Goal: Information Seeking & Learning: Learn about a topic

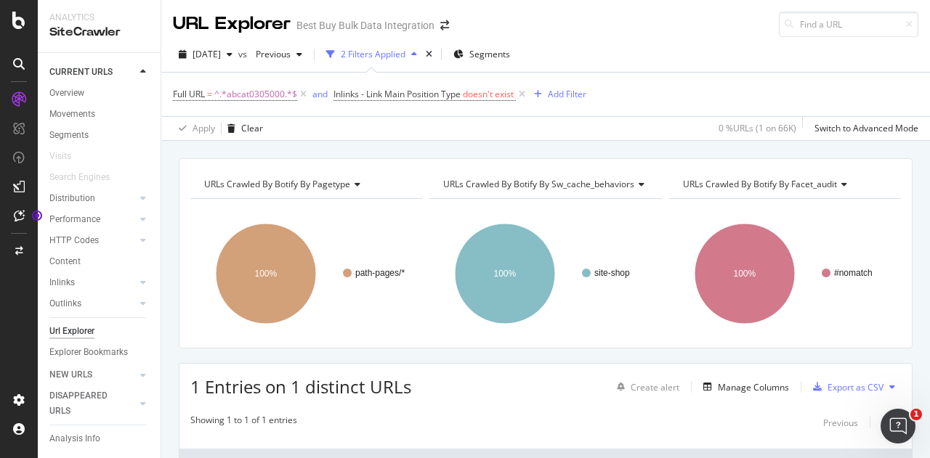
scroll to position [23, 0]
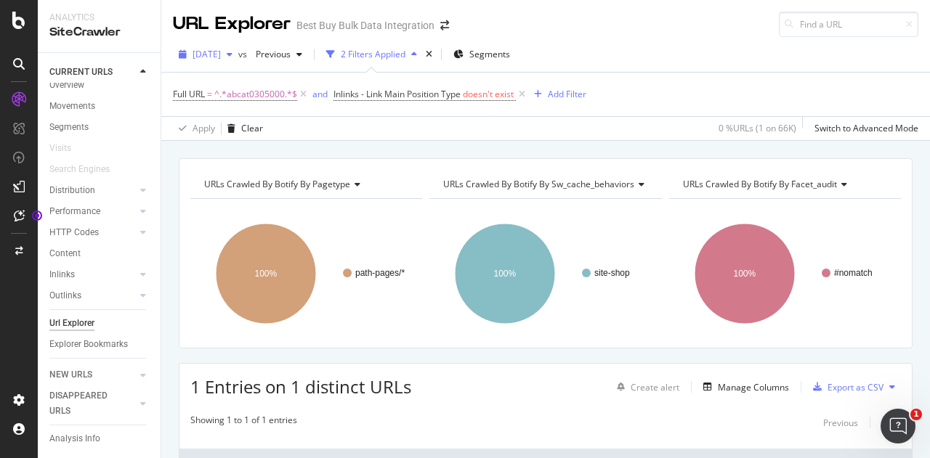
click at [221, 50] on span "[DATE]" at bounding box center [206, 54] width 28 height 12
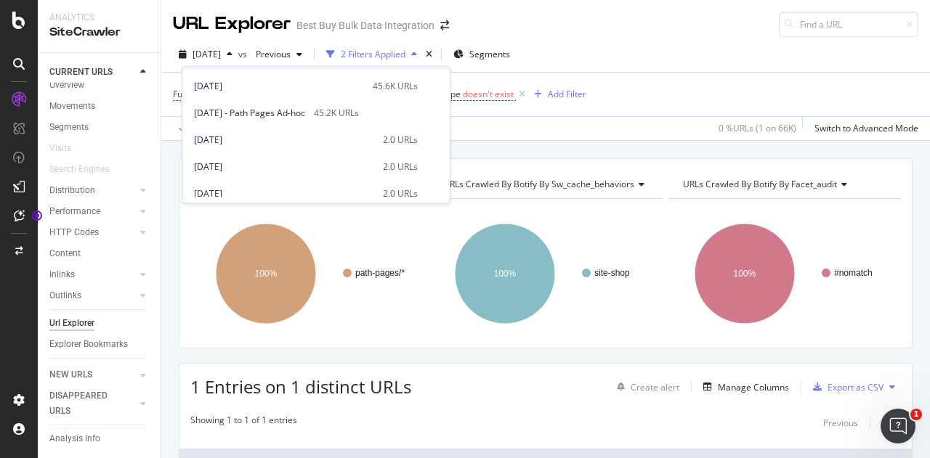
scroll to position [0, 0]
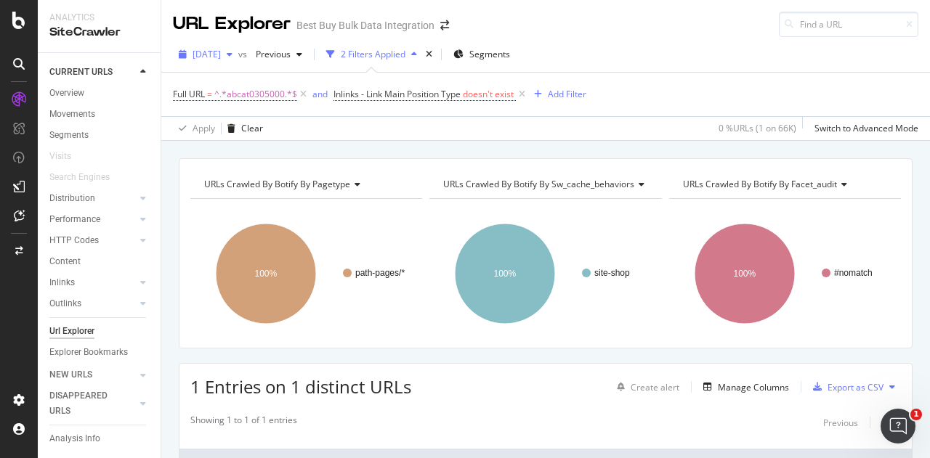
click at [221, 55] on span "[DATE]" at bounding box center [206, 54] width 28 height 12
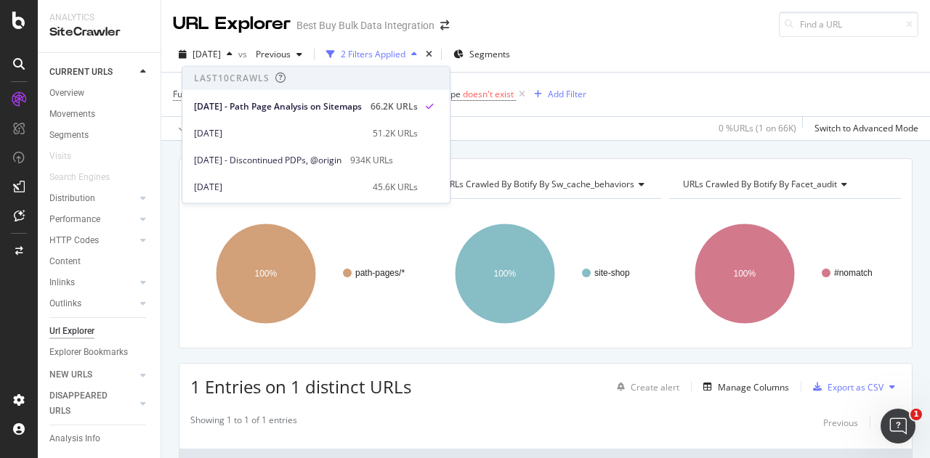
click at [240, 22] on div "URL Explorer" at bounding box center [232, 24] width 118 height 25
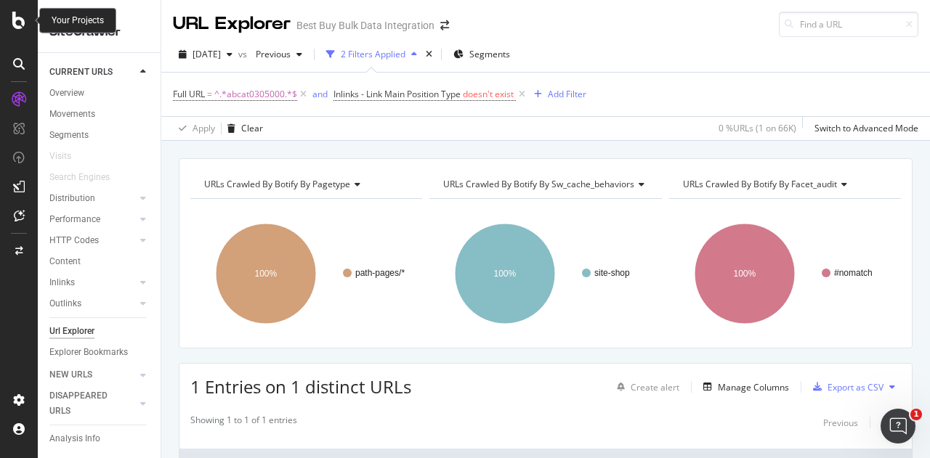
click at [15, 17] on icon at bounding box center [18, 20] width 13 height 17
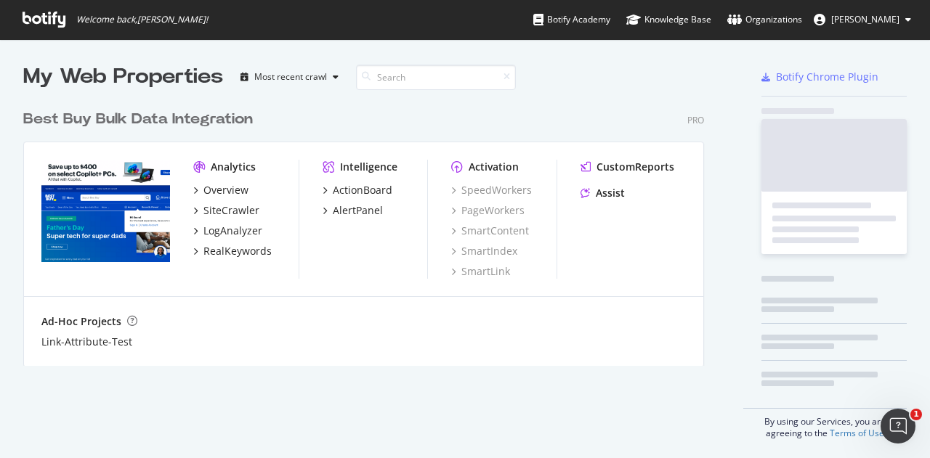
scroll to position [447, 907]
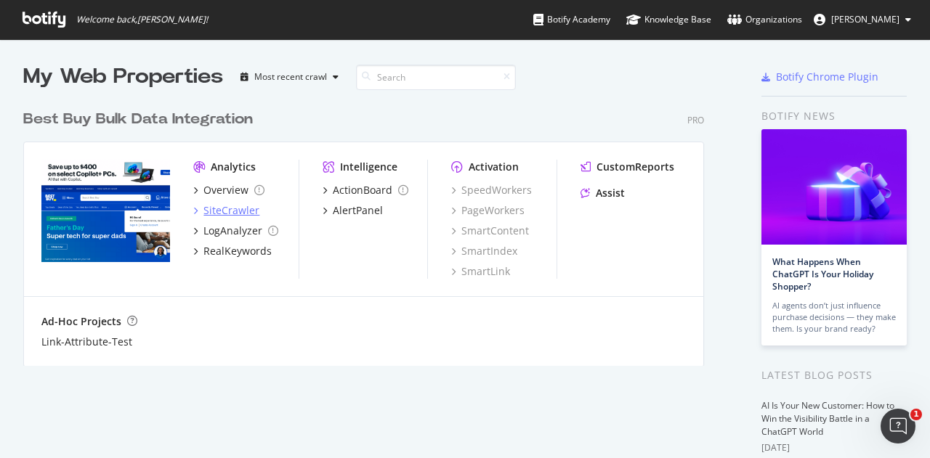
click at [225, 211] on div "SiteCrawler" at bounding box center [231, 210] width 56 height 15
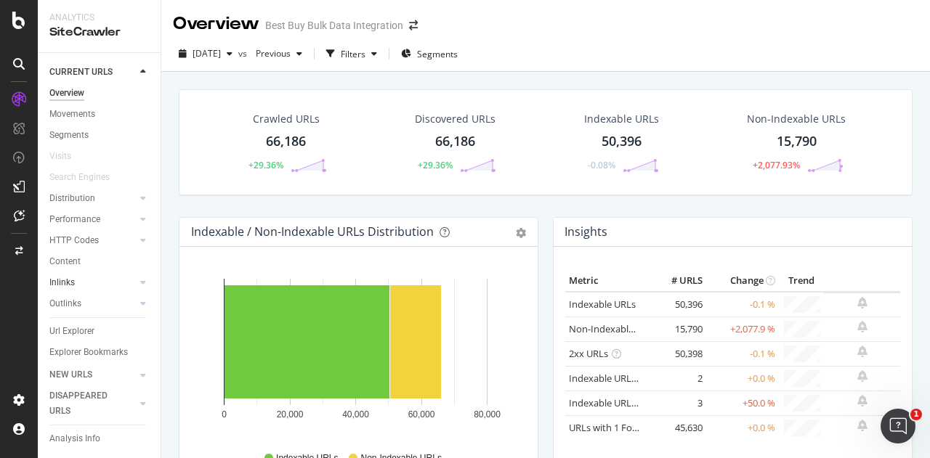
scroll to position [23, 0]
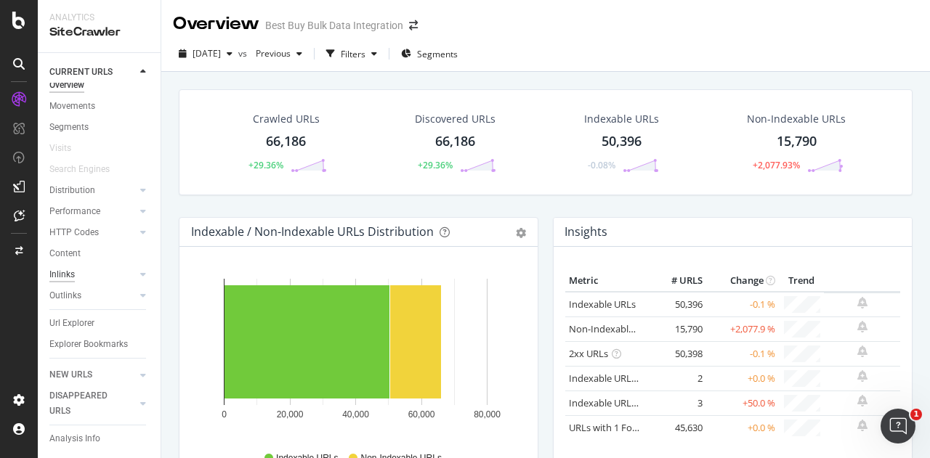
click at [70, 267] on div "Inlinks" at bounding box center [61, 274] width 25 height 15
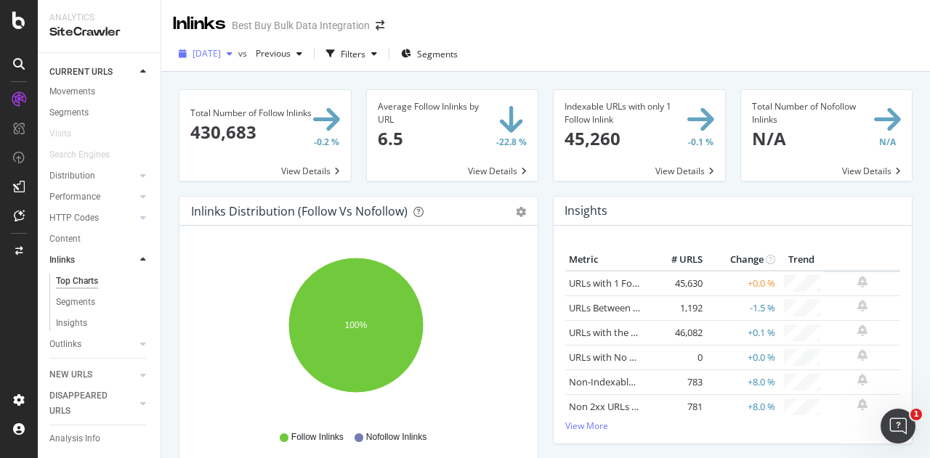
click at [232, 54] on icon "button" at bounding box center [230, 53] width 6 height 9
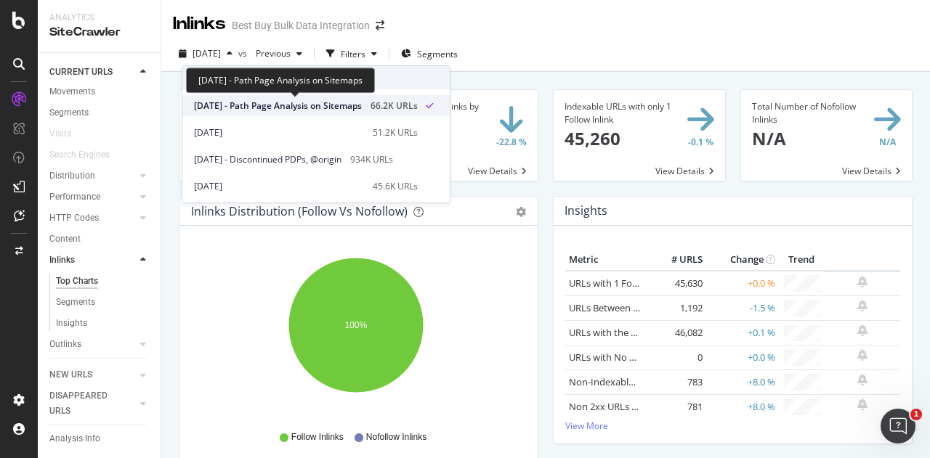
click at [259, 107] on span "[DATE] - Path Page Analysis on Sitemaps" at bounding box center [278, 106] width 168 height 13
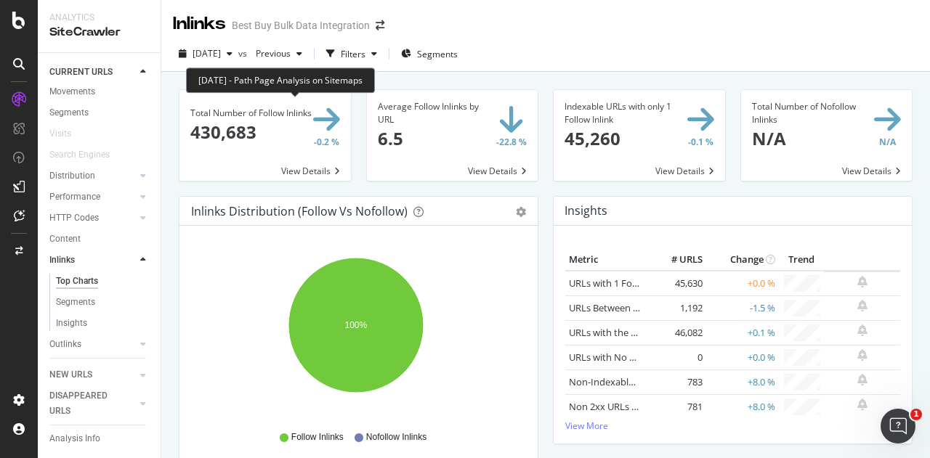
click at [520, 14] on div "Inlinks Best Buy Bulk Data Integration" at bounding box center [545, 18] width 769 height 36
click at [345, 76] on div "[DATE] - Path Page Analysis on Sitemaps" at bounding box center [280, 80] width 189 height 25
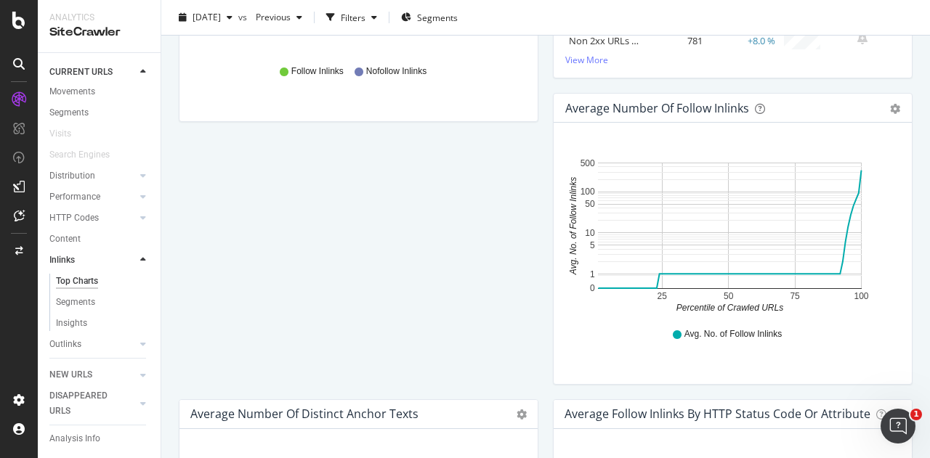
scroll to position [363, 0]
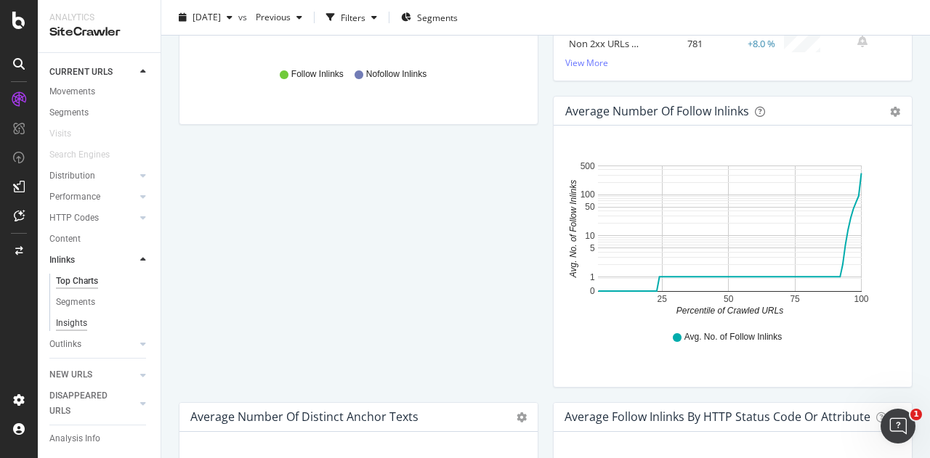
click at [70, 323] on div "Insights" at bounding box center [71, 323] width 31 height 15
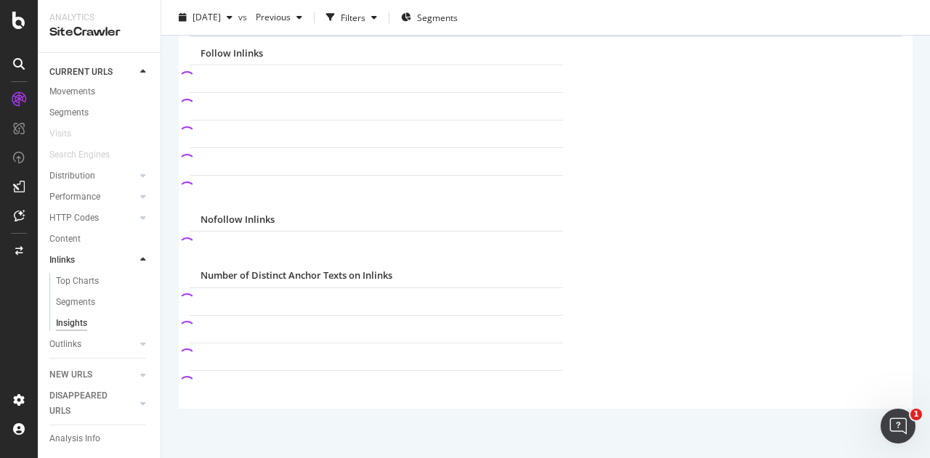
click at [49, 256] on div "CURRENT URLS Overview Movements Segments Visits Search Engines Distribution Top…" at bounding box center [99, 255] width 123 height 405
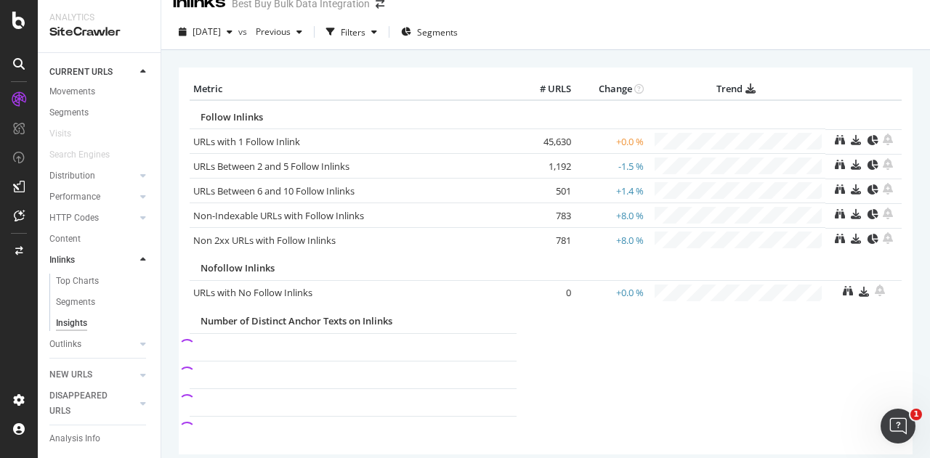
scroll to position [0, 0]
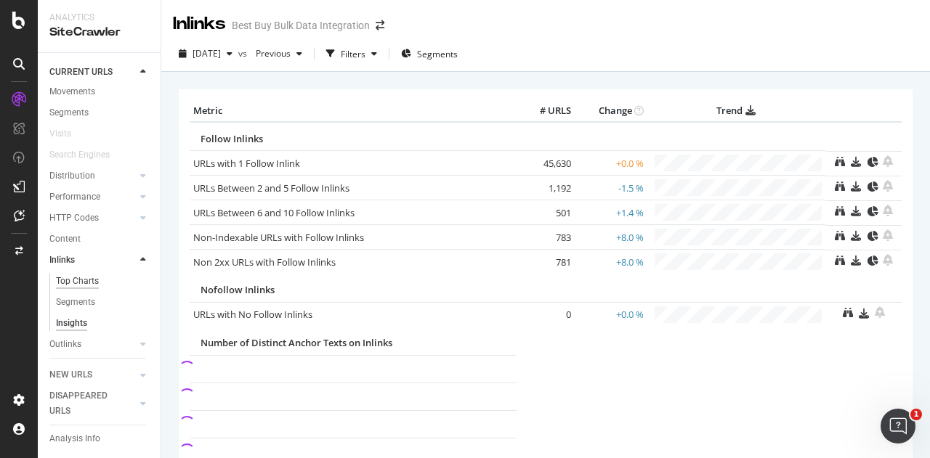
click at [62, 278] on div "Top Charts" at bounding box center [77, 281] width 43 height 15
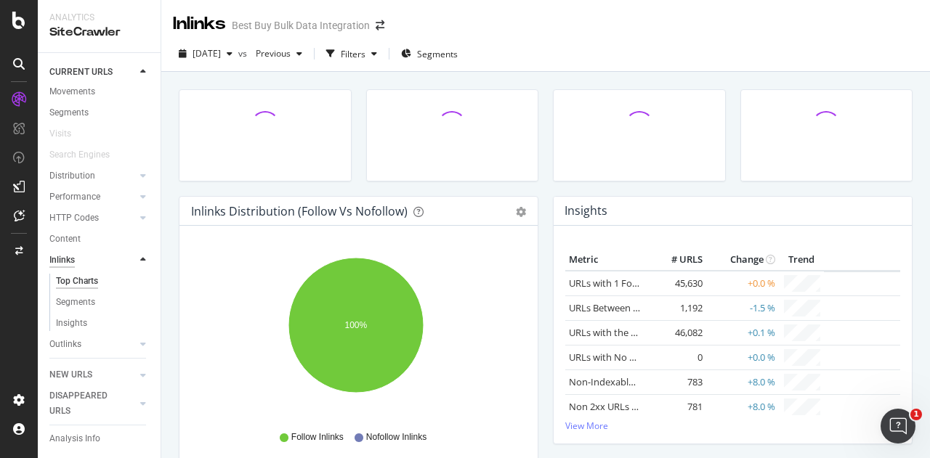
click at [58, 259] on div "Inlinks" at bounding box center [61, 260] width 25 height 15
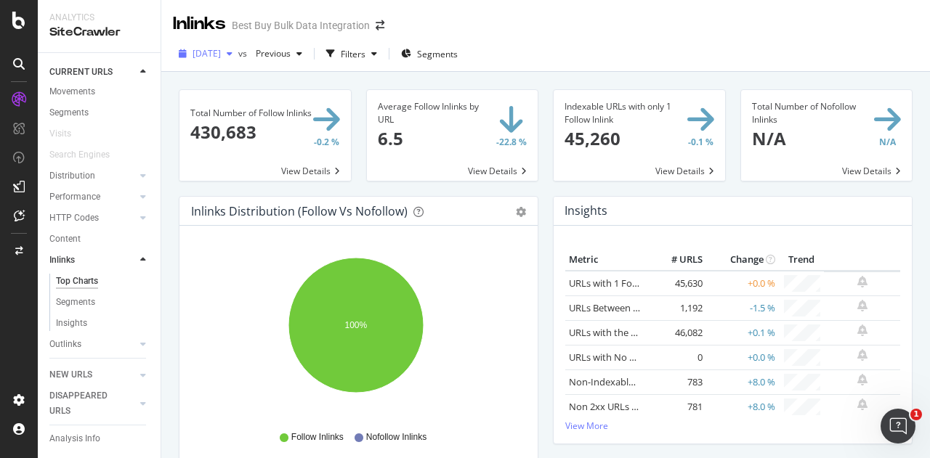
click at [183, 52] on icon "button" at bounding box center [183, 53] width 8 height 9
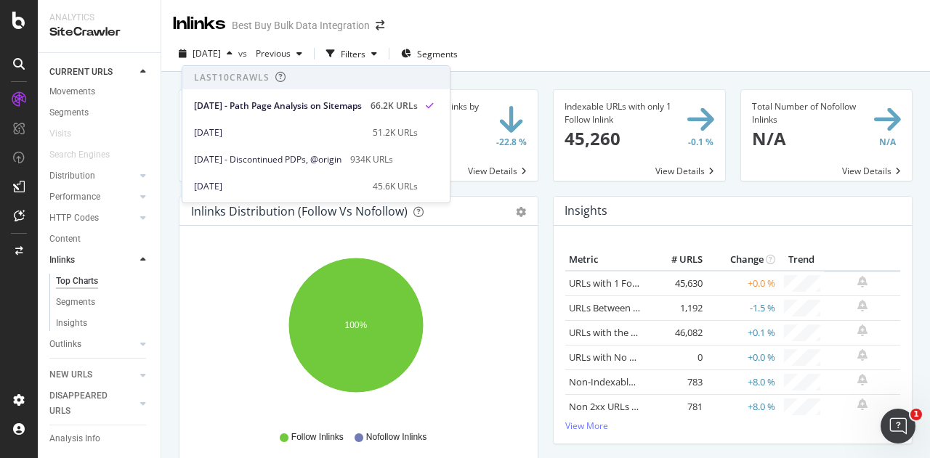
click at [198, 79] on div "Last 10 Crawls" at bounding box center [232, 77] width 76 height 12
click at [254, 28] on div "Best Buy Bulk Data Integration" at bounding box center [301, 25] width 138 height 15
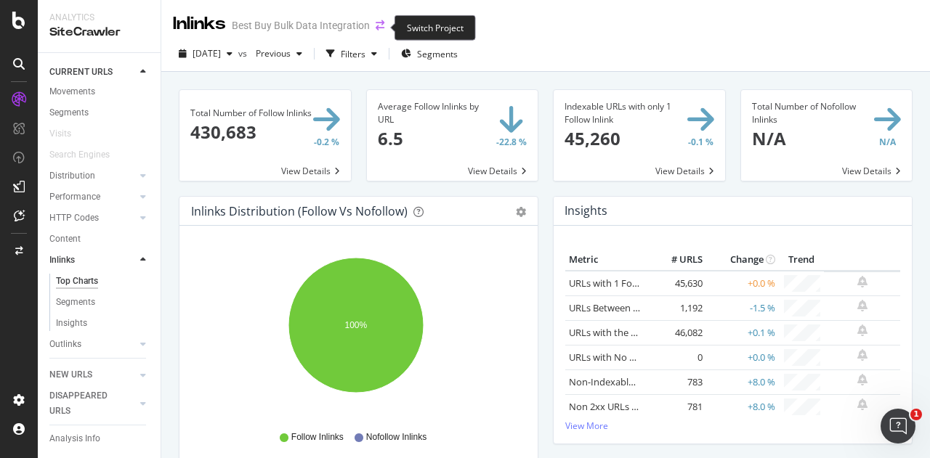
click at [381, 28] on icon "arrow-right-arrow-left" at bounding box center [380, 25] width 9 height 10
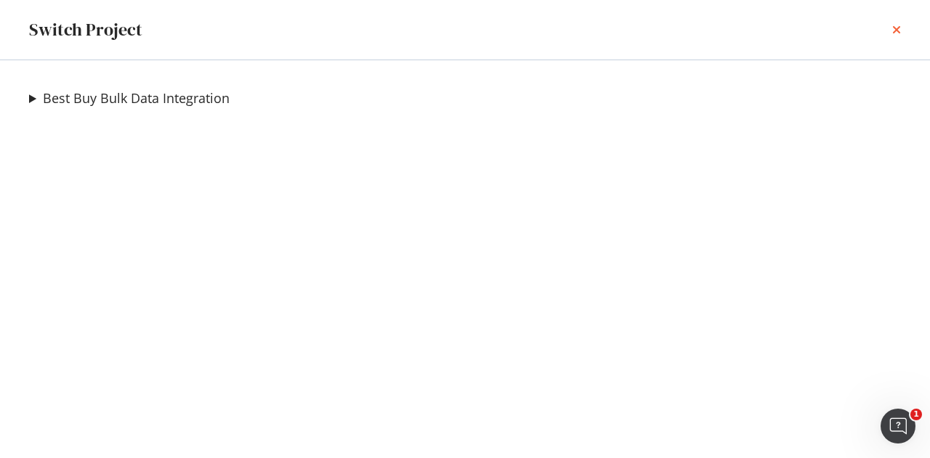
click at [896, 29] on icon "times" at bounding box center [896, 30] width 9 height 12
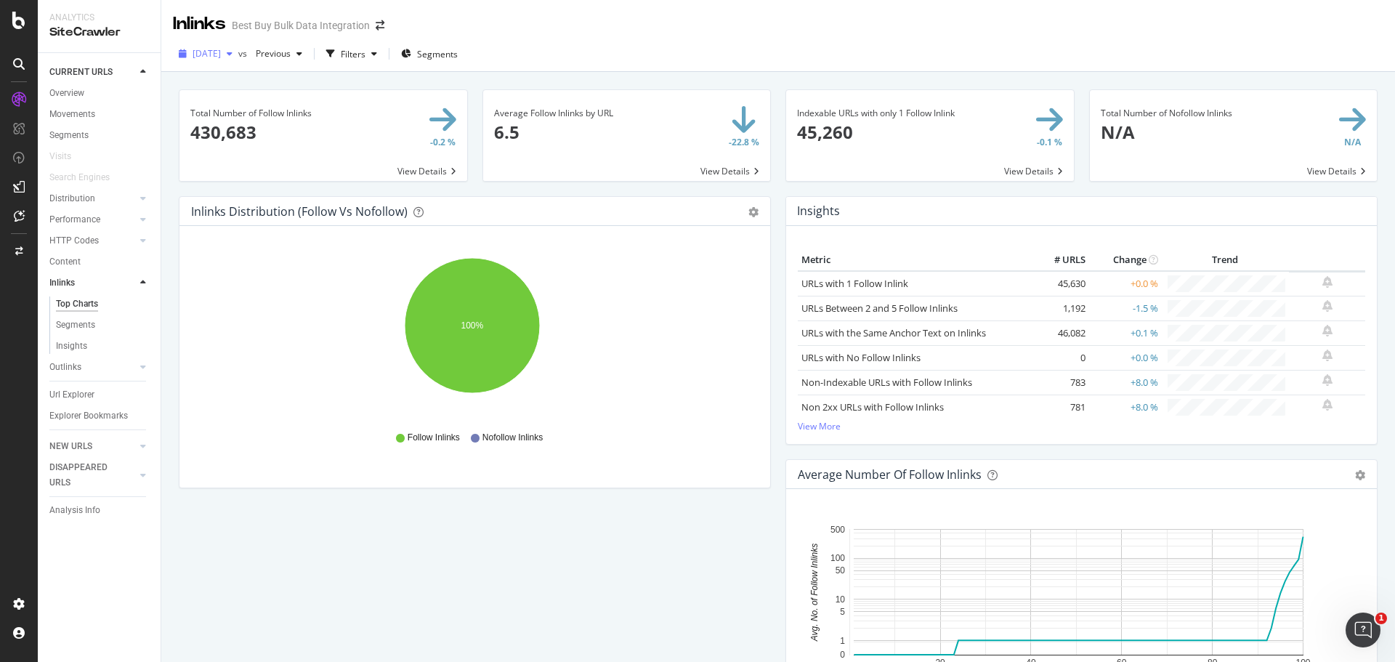
click at [221, 52] on span "[DATE]" at bounding box center [206, 53] width 28 height 12
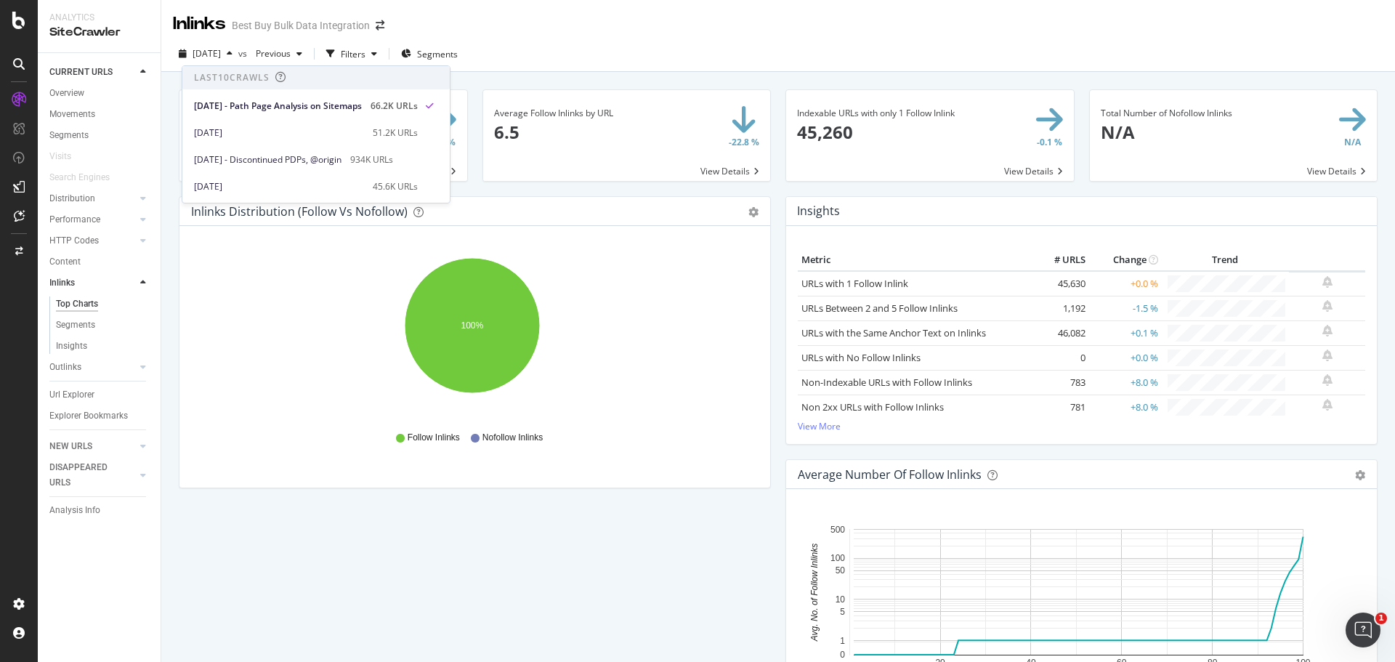
click at [600, 27] on div "Inlinks Best Buy Bulk Data Integration" at bounding box center [777, 18] width 1233 height 36
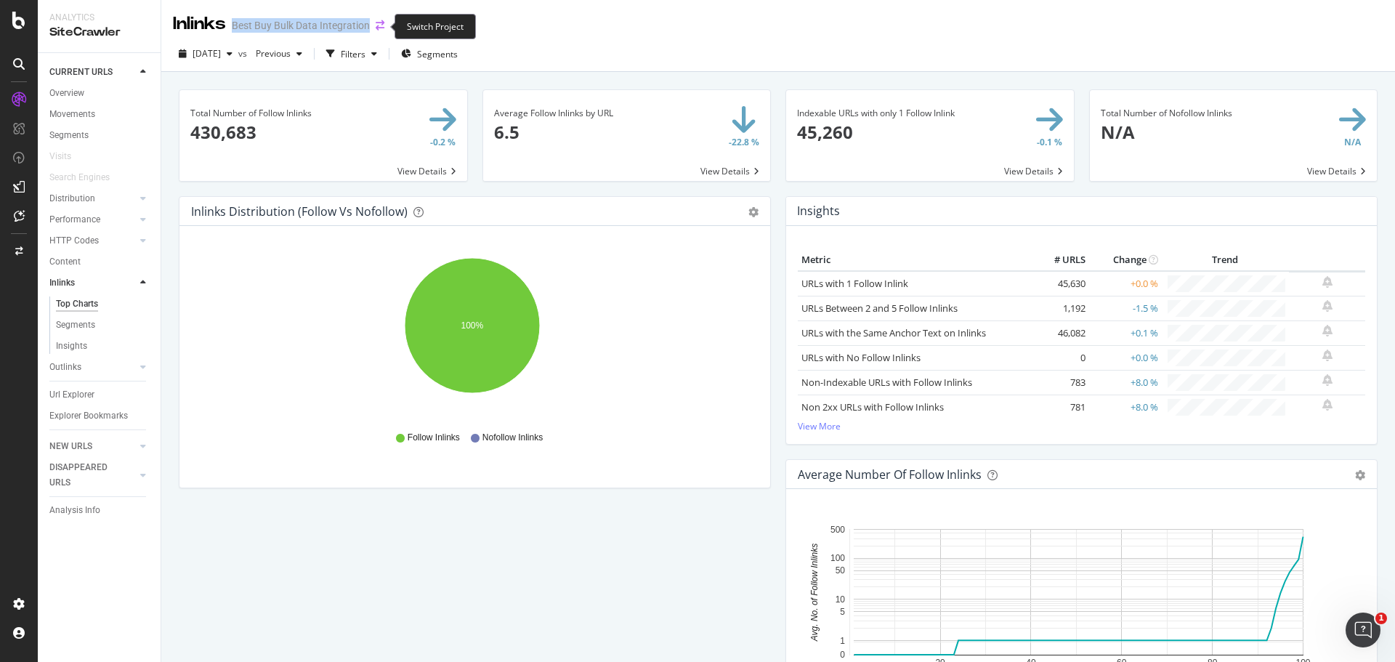
drag, startPoint x: 230, startPoint y: 25, endPoint x: 373, endPoint y: 30, distance: 143.9
click at [373, 30] on div "Inlinks Best Buy Bulk Data Integration" at bounding box center [286, 24] width 226 height 25
click at [14, 17] on icon at bounding box center [18, 20] width 13 height 17
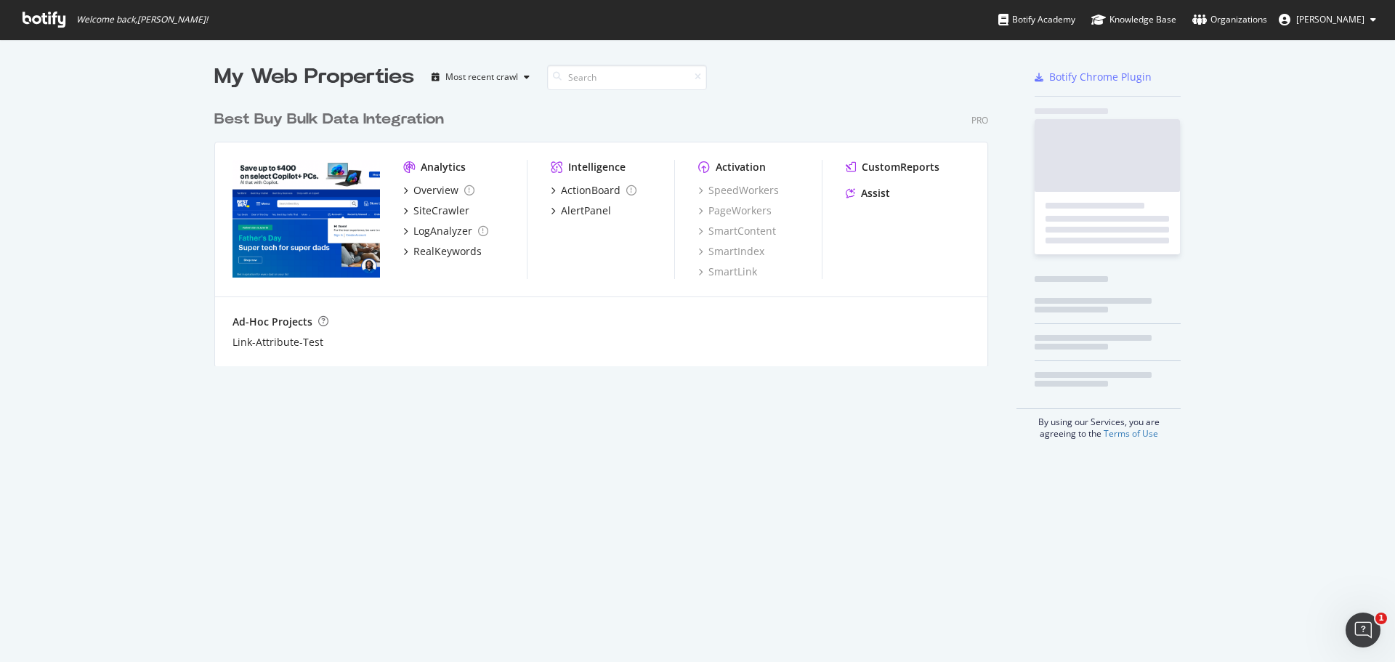
scroll to position [651, 1373]
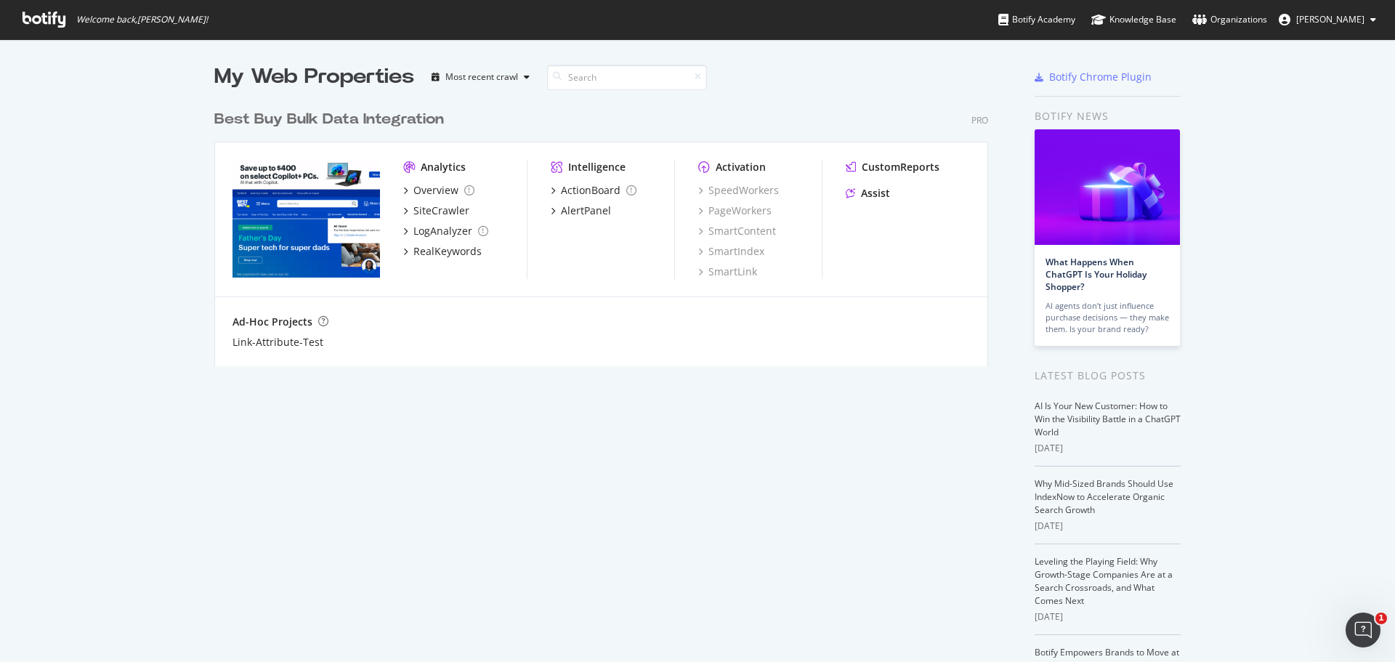
click at [118, 241] on div "My Web Properties Most recent crawl Best Buy Bulk Data Integration Pro Analytic…" at bounding box center [697, 401] width 1395 height 725
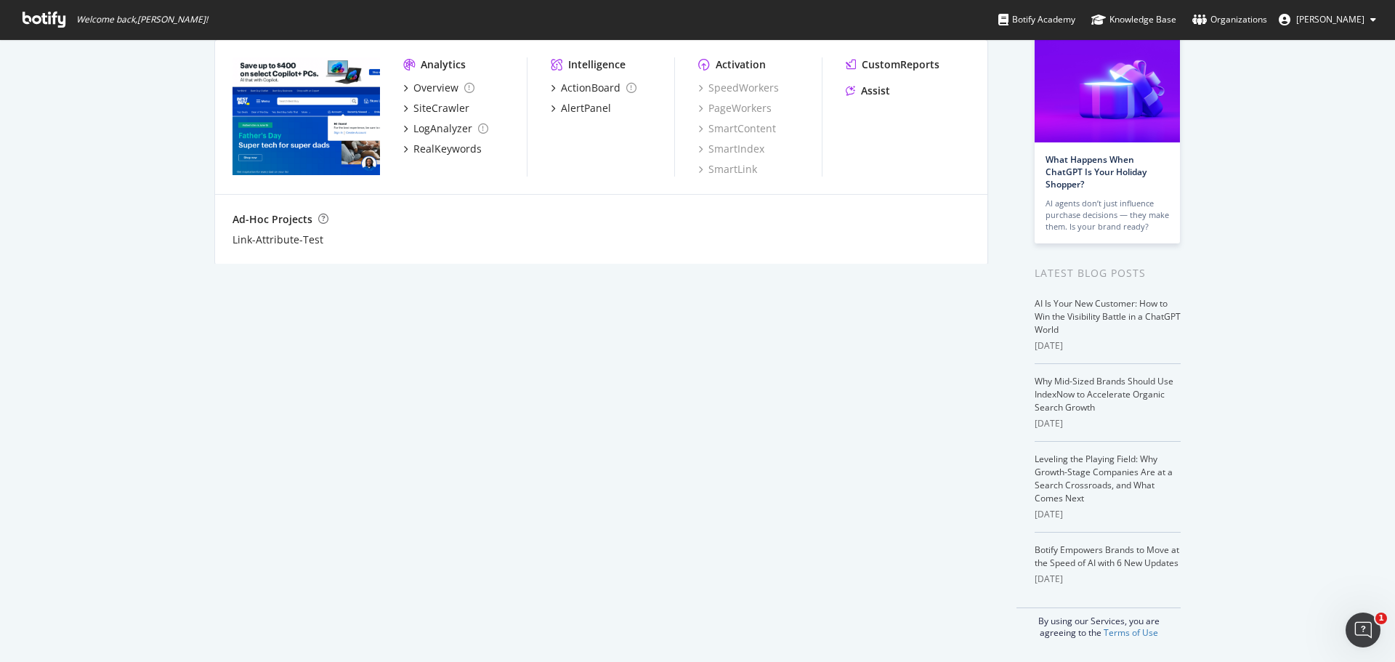
scroll to position [0, 0]
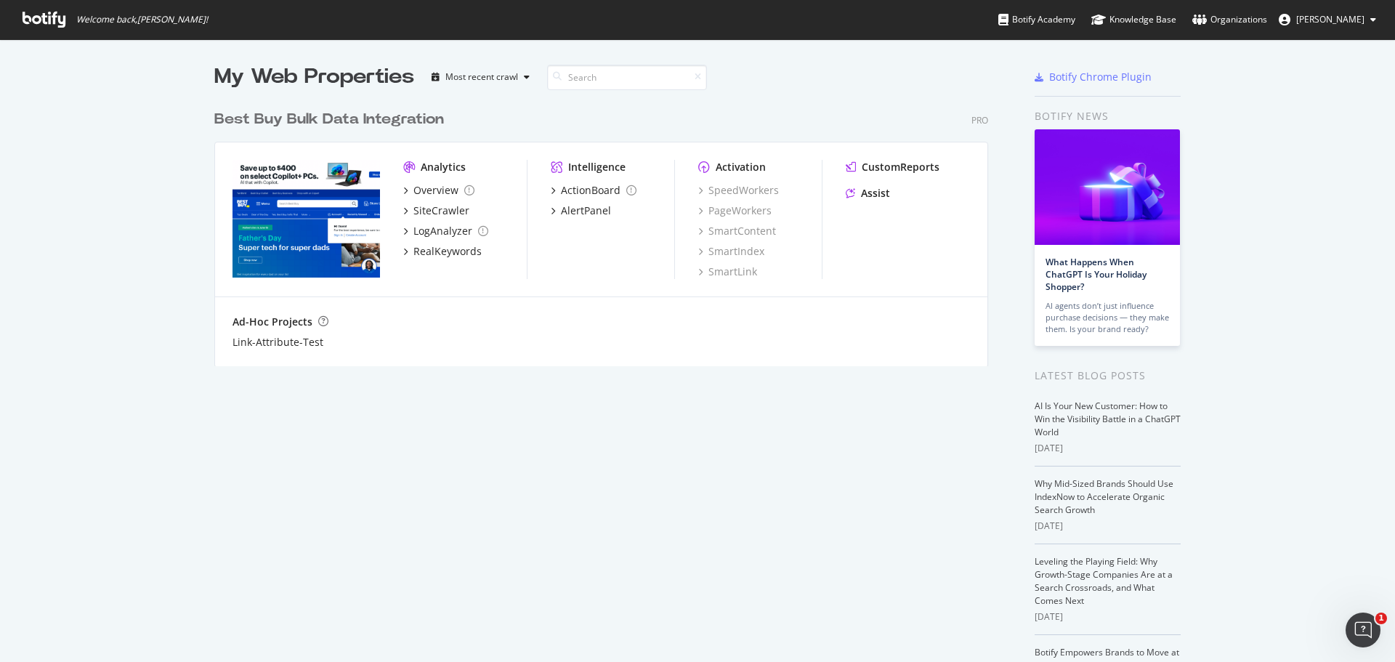
click at [564, 102] on div "Best Buy Bulk Data Integration Pro Analytics Overview SiteCrawler LogAnalyzer R…" at bounding box center [606, 229] width 785 height 275
click at [514, 84] on div "Most recent crawl" at bounding box center [481, 77] width 110 height 22
click at [185, 344] on div "My Web Properties Most recent crawl Best Buy Bulk Data Integration Pro Analytic…" at bounding box center [697, 401] width 1395 height 725
click at [929, 28] on button "[PERSON_NAME]" at bounding box center [1327, 19] width 121 height 23
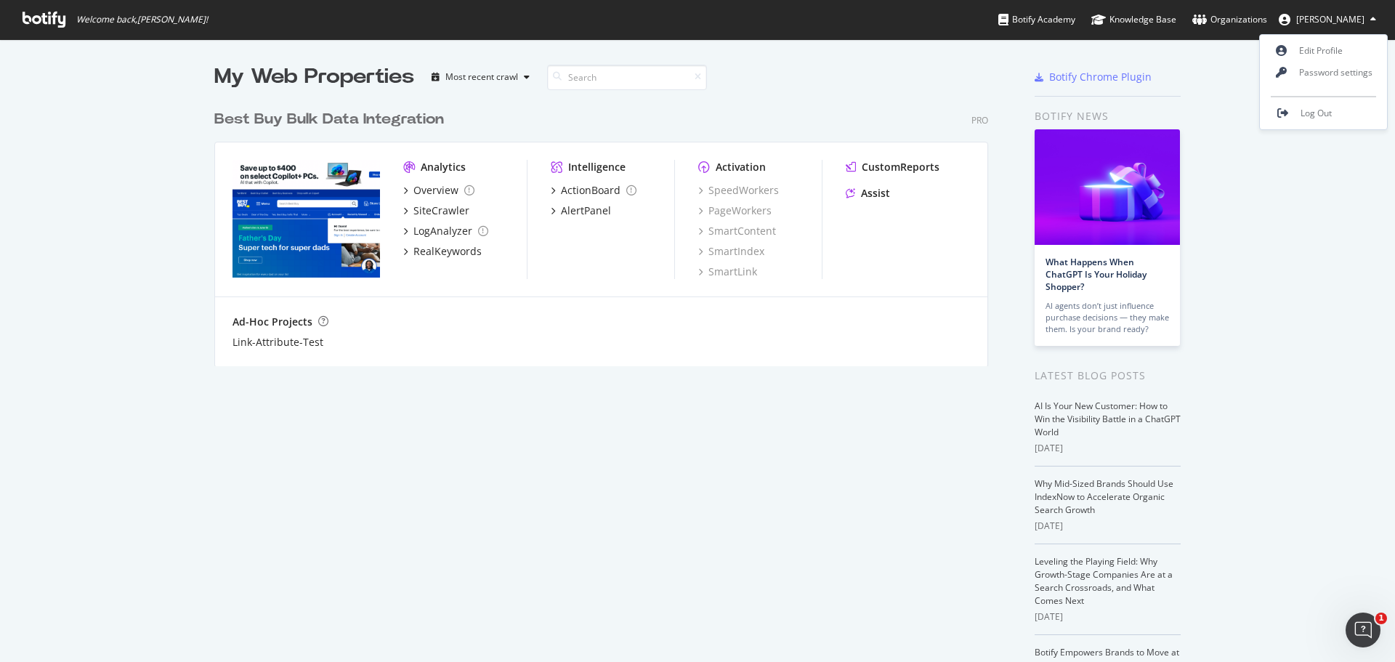
click at [713, 413] on div "My Web Properties Most recent crawl Best Buy Bulk Data Integration Pro Analytic…" at bounding box center [615, 401] width 803 height 678
click at [702, 440] on div "My Web Properties Most recent crawl Best Buy Bulk Data Integration Pro Analytic…" at bounding box center [615, 401] width 803 height 678
click at [929, 13] on div "Organizations" at bounding box center [1229, 19] width 75 height 15
click at [1321, 20] on span "Susy Herrera" at bounding box center [1330, 19] width 68 height 12
click at [1334, 256] on div "My Web Properties Most recent crawl Best Buy Bulk Data Integration Pro Analytic…" at bounding box center [697, 401] width 1395 height 725
